Goal: Task Accomplishment & Management: Manage account settings

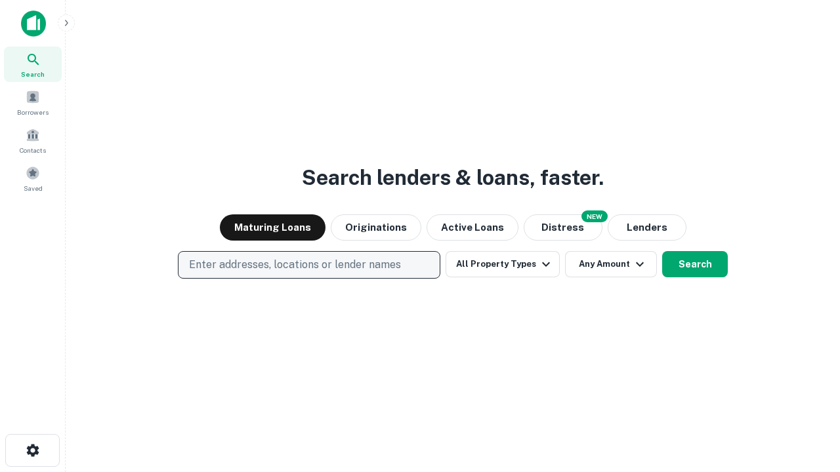
click at [308, 265] on p "Enter addresses, locations or lender names" at bounding box center [295, 265] width 212 height 16
type input "**********"
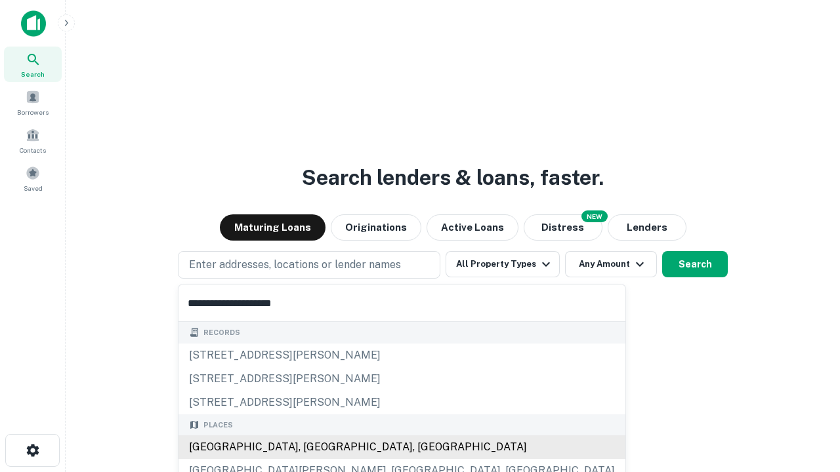
click at [314, 448] on div "Santa Monica, CA, USA" at bounding box center [401, 448] width 447 height 24
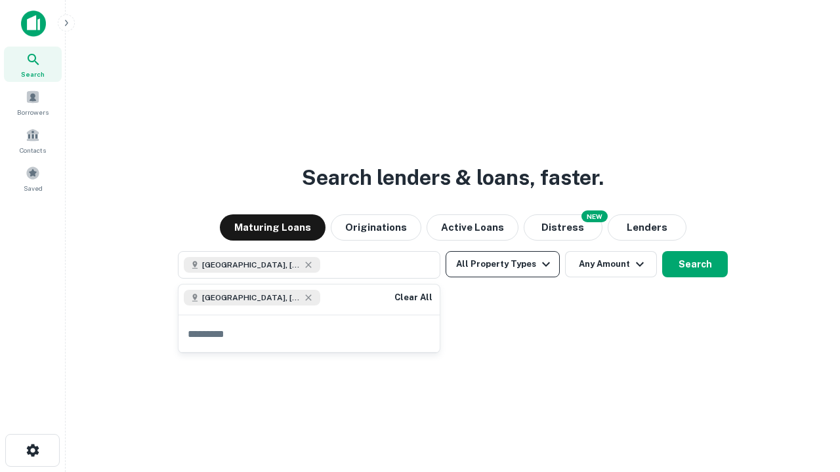
click at [503, 264] on button "All Property Types" at bounding box center [503, 264] width 114 height 26
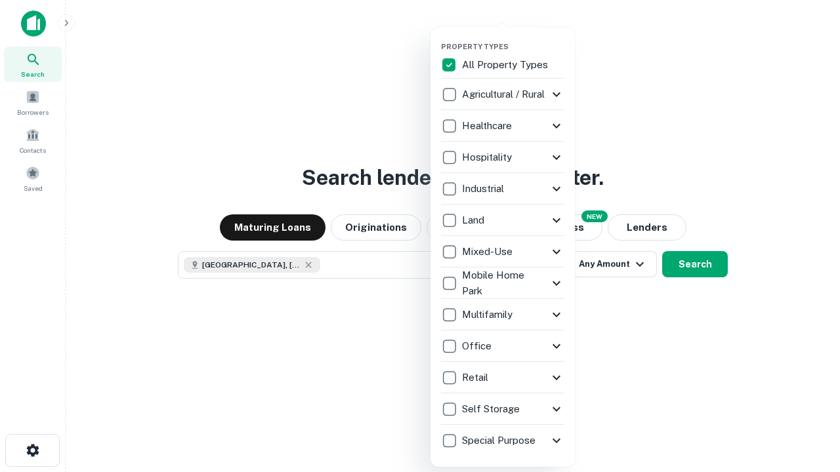
click at [513, 38] on button "button" at bounding box center [513, 38] width 144 height 1
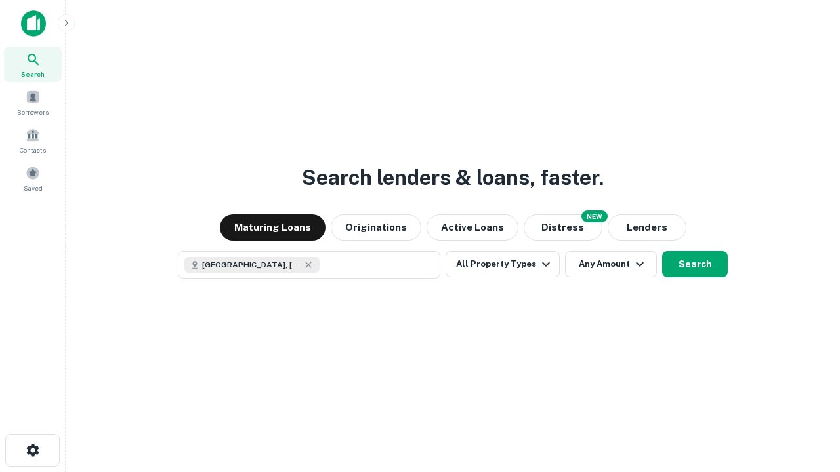
scroll to position [21, 0]
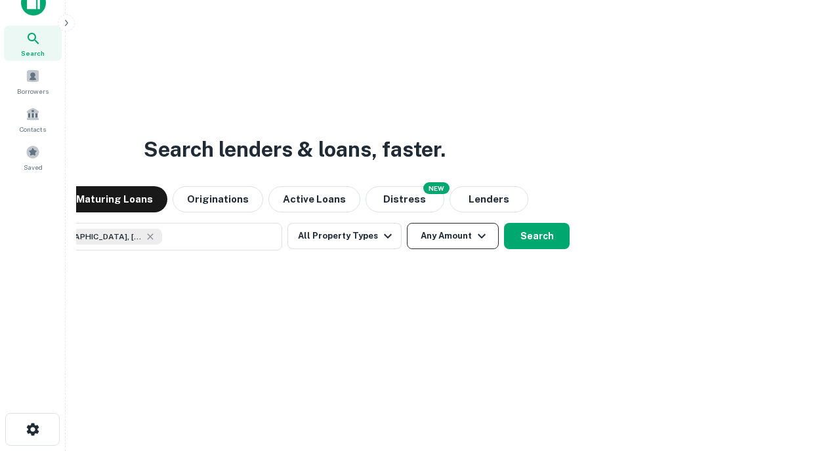
click at [407, 223] on button "Any Amount" at bounding box center [453, 236] width 92 height 26
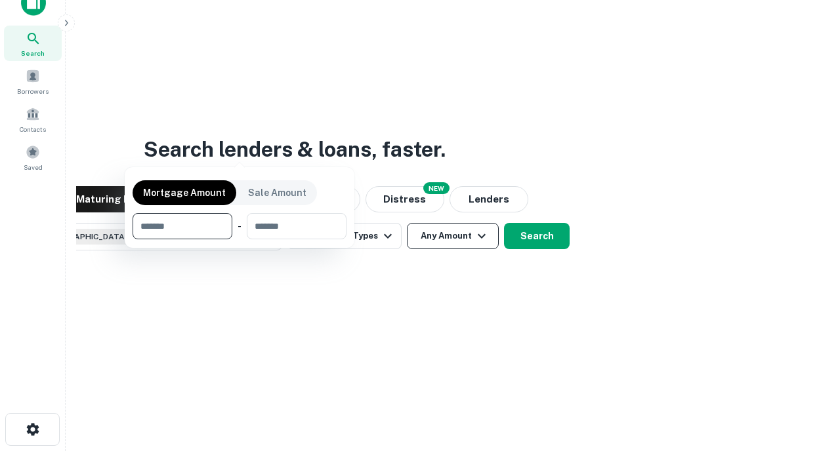
scroll to position [94, 371]
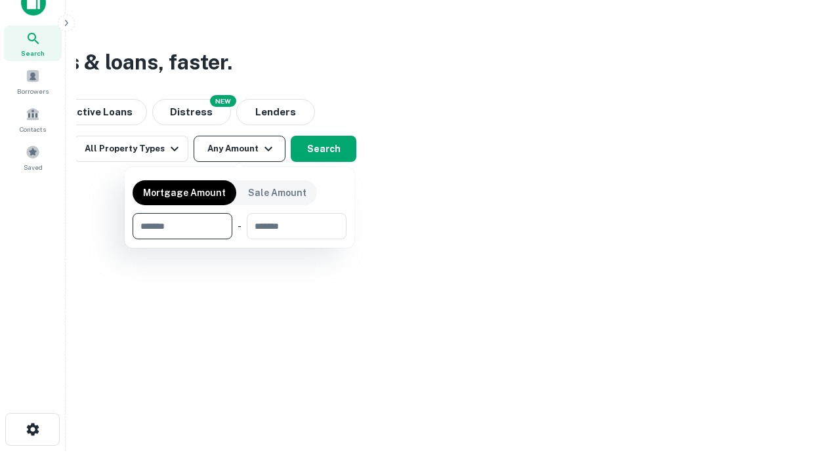
type input "*******"
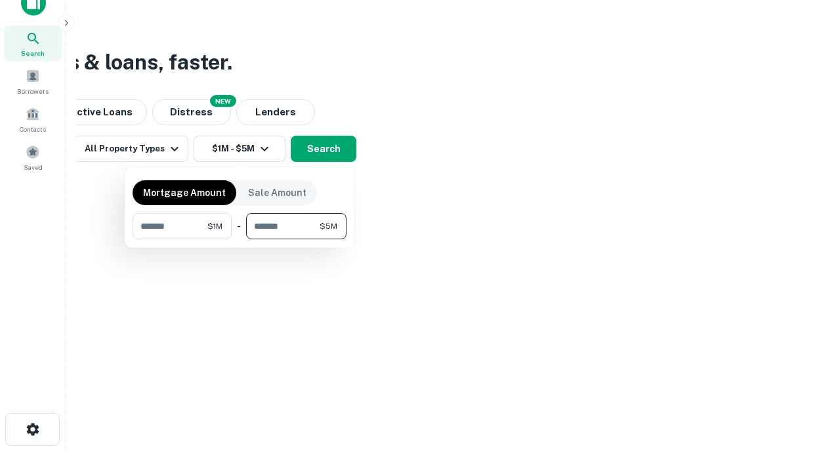
type input "*******"
click at [240, 240] on button "button" at bounding box center [240, 240] width 214 height 1
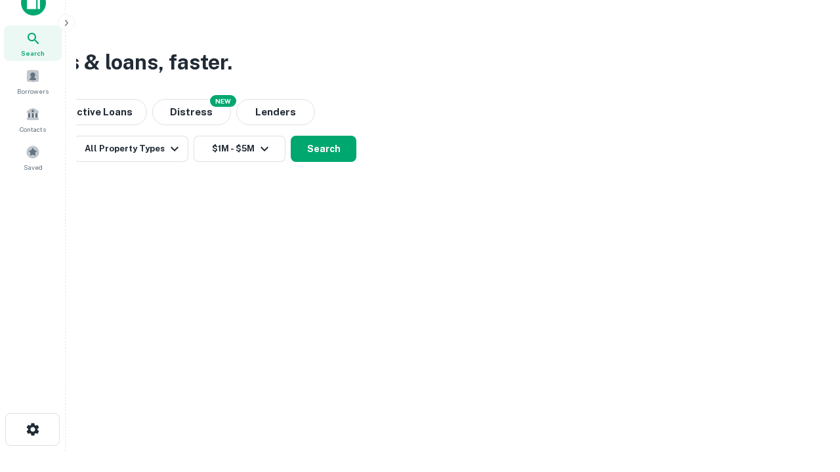
scroll to position [21, 0]
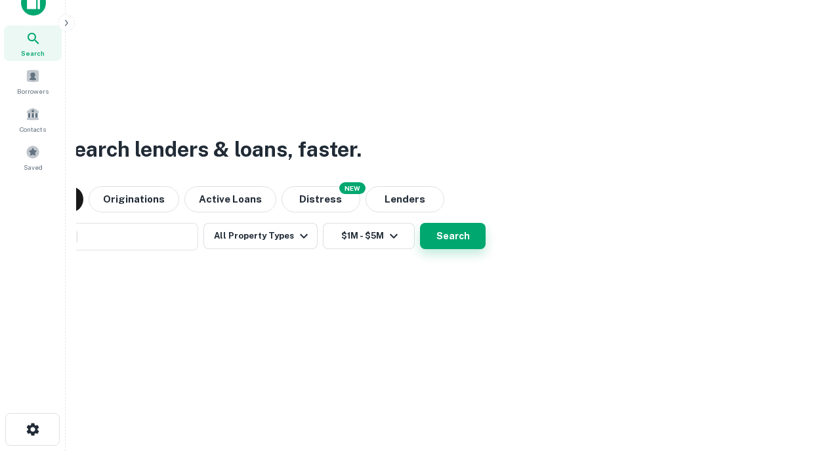
click at [420, 223] on button "Search" at bounding box center [453, 236] width 66 height 26
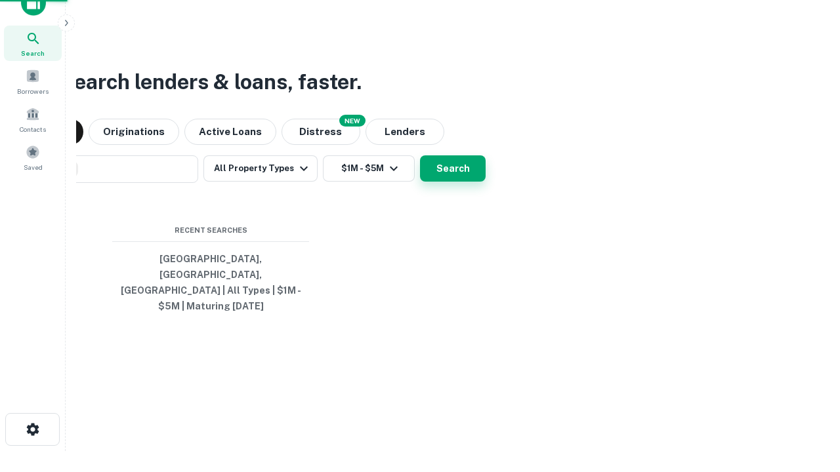
scroll to position [43, 371]
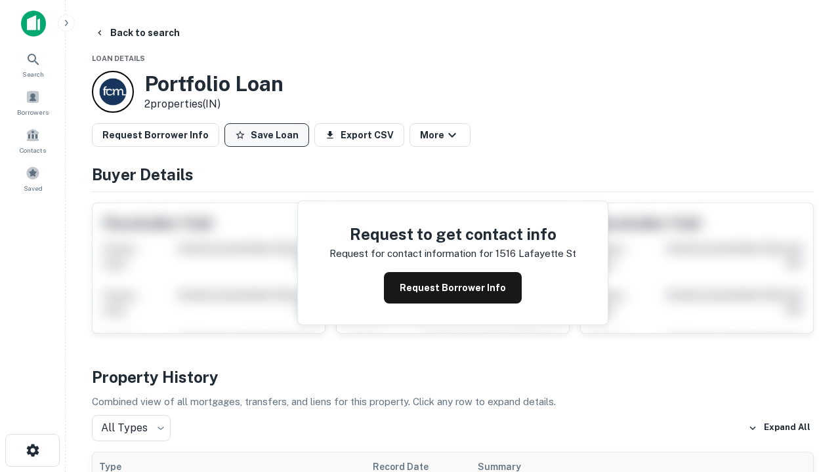
click at [266, 135] on button "Save Loan" at bounding box center [266, 135] width 85 height 24
click at [270, 135] on button "Loan Saved" at bounding box center [269, 135] width 91 height 24
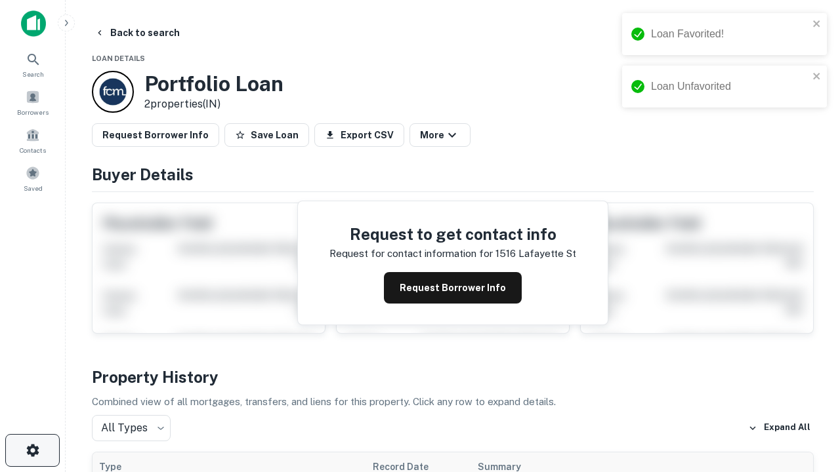
click at [32, 451] on icon "button" at bounding box center [33, 451] width 16 height 16
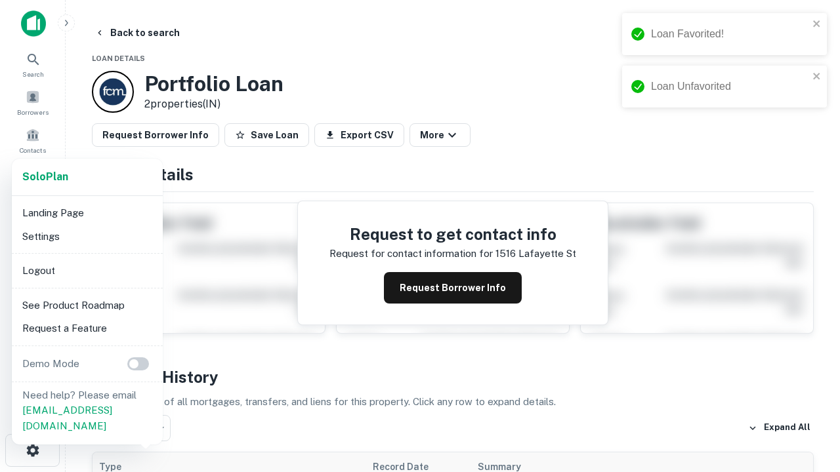
click at [87, 270] on li "Logout" at bounding box center [87, 271] width 140 height 24
